Goal: Transaction & Acquisition: Purchase product/service

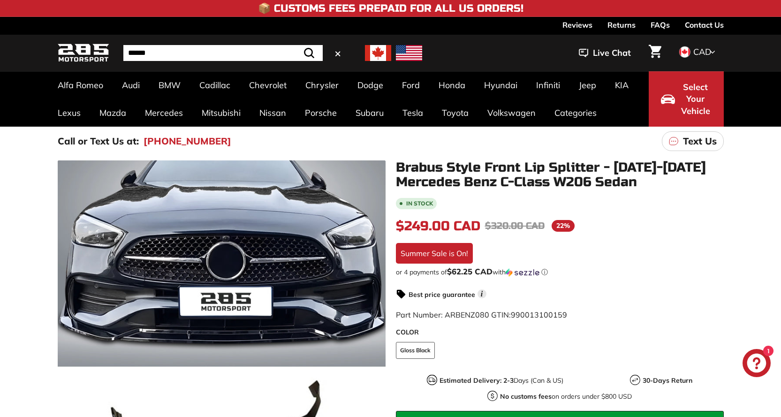
click at [132, 52] on input "Search" at bounding box center [222, 53] width 199 height 16
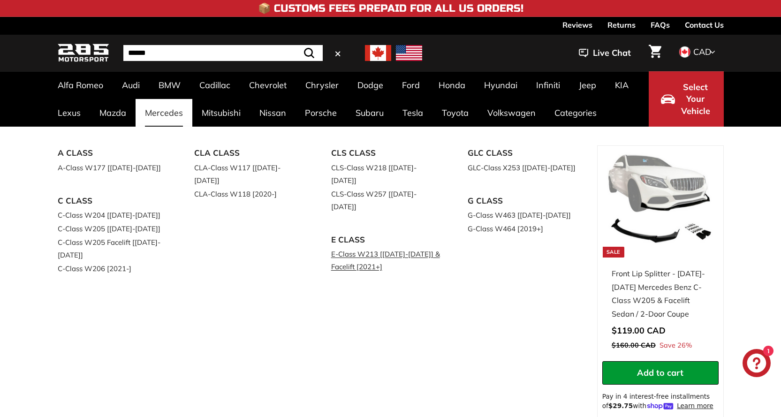
click at [385, 247] on link "E-Class W213 [[DATE]-[DATE]] & Facelift [2021+]" at bounding box center [386, 260] width 111 height 26
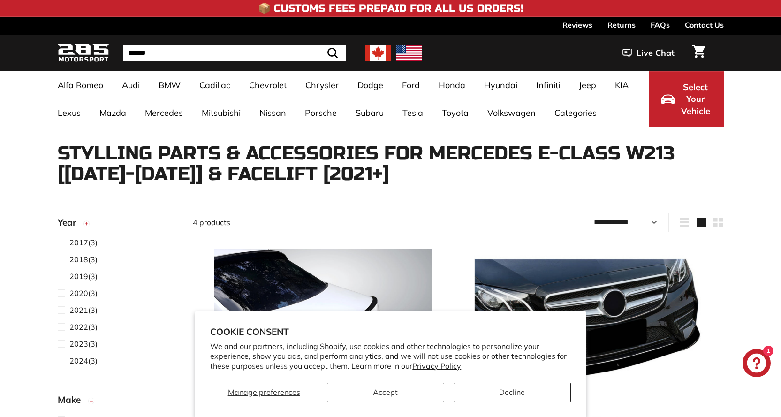
select select "**********"
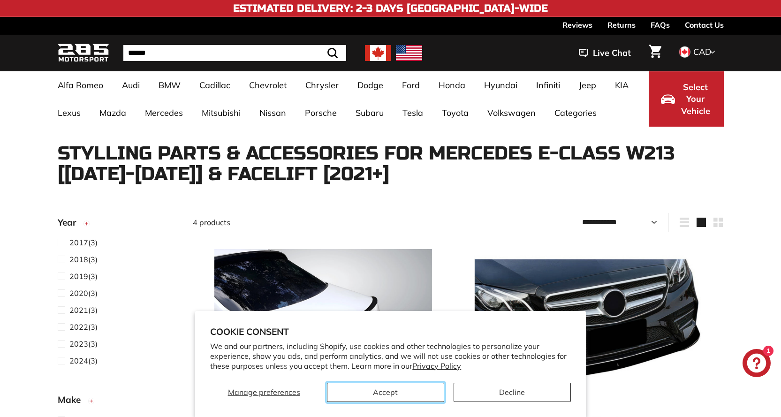
click at [382, 394] on button "Accept" at bounding box center [385, 392] width 117 height 19
